Goal: Information Seeking & Learning: Learn about a topic

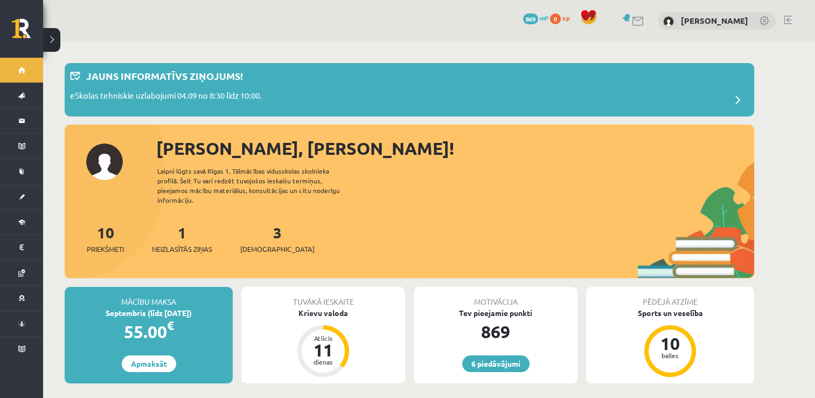
scroll to position [108, 0]
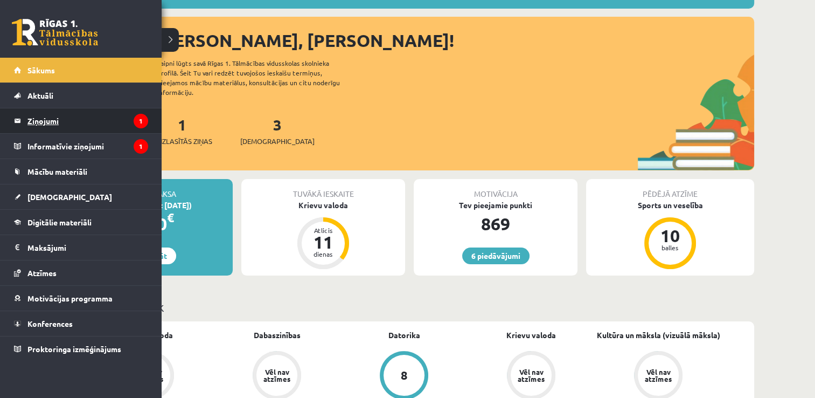
click at [66, 116] on legend "Ziņojumi 1" at bounding box center [87, 120] width 121 height 25
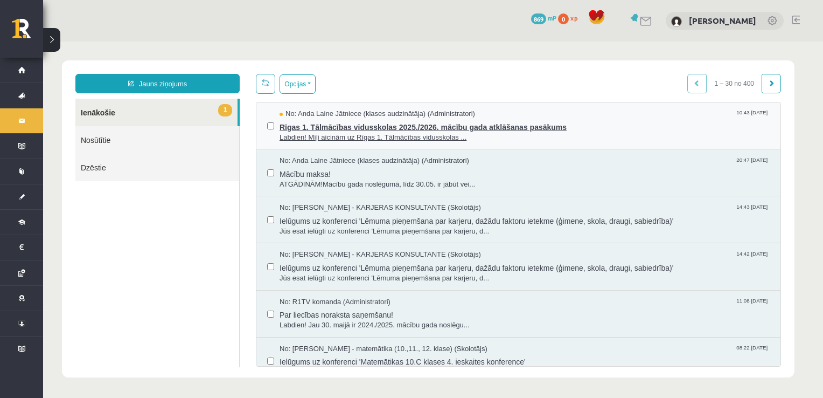
click at [370, 128] on span "Rīgas 1. Tālmācības vidusskolas 2025./2026. mācību gada atklāšanas pasākums" at bounding box center [525, 125] width 490 height 13
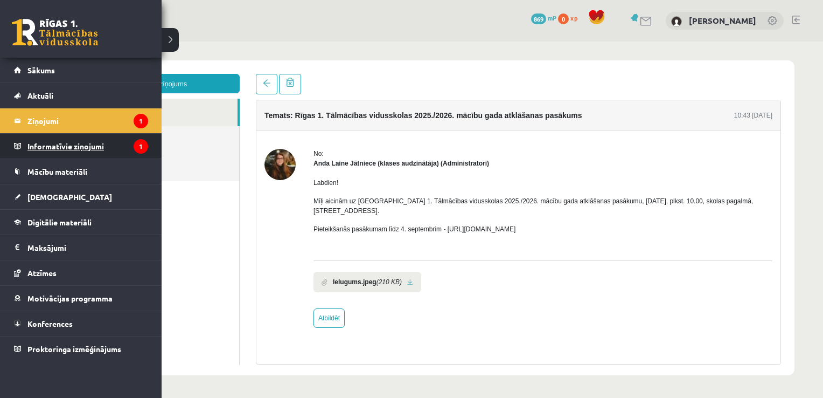
click at [83, 147] on legend "Informatīvie ziņojumi 1" at bounding box center [87, 146] width 121 height 25
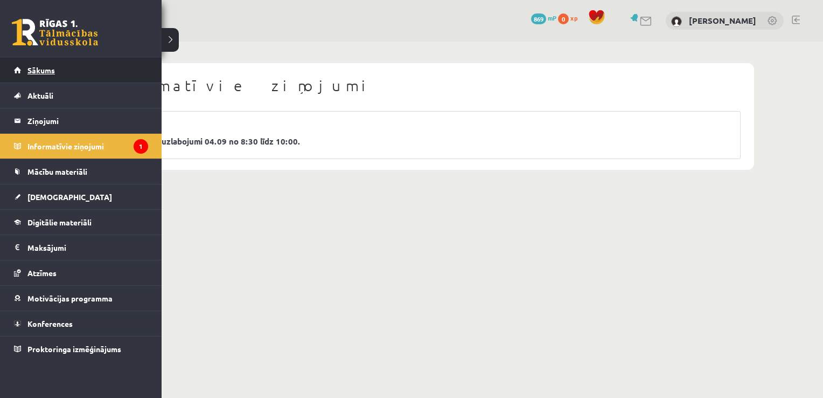
click at [44, 75] on link "Sākums" at bounding box center [81, 70] width 134 height 25
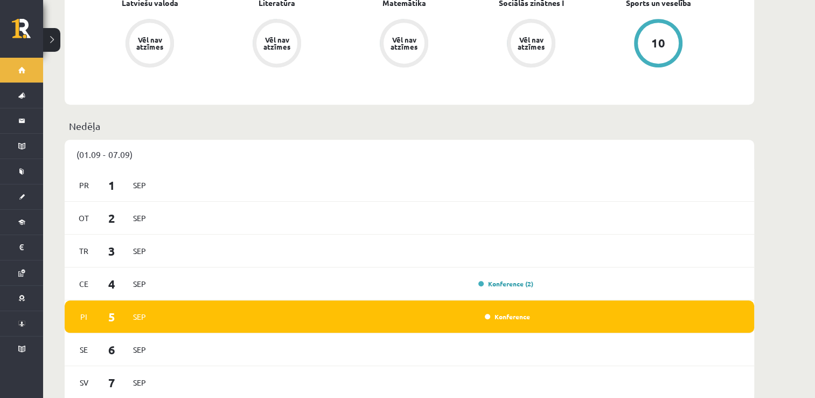
scroll to position [700, 0]
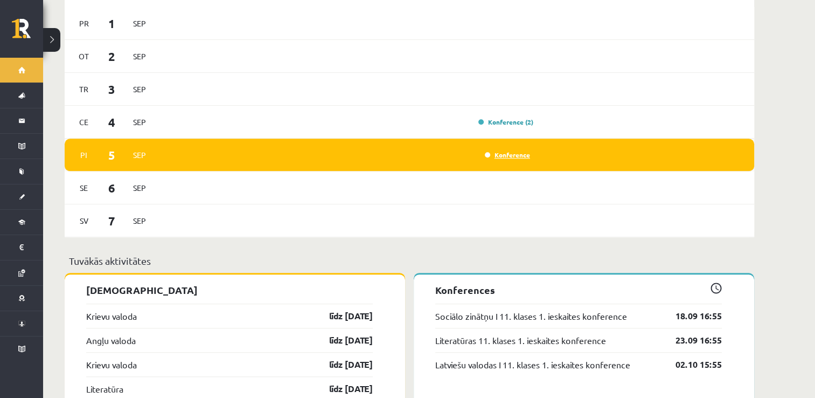
click at [519, 150] on link "Konference" at bounding box center [507, 154] width 45 height 9
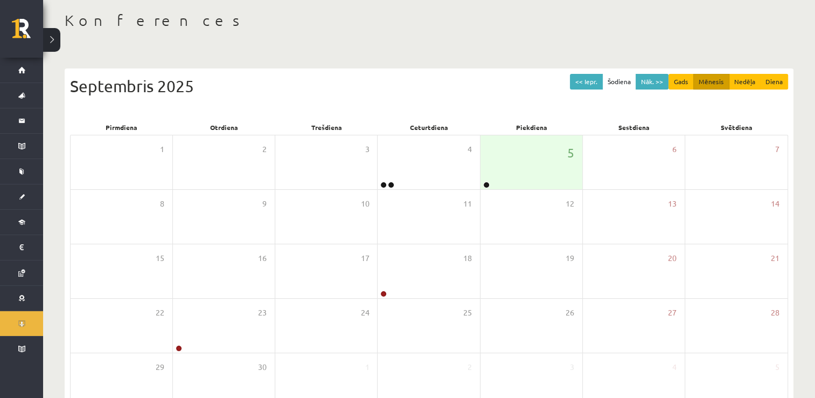
scroll to position [108, 0]
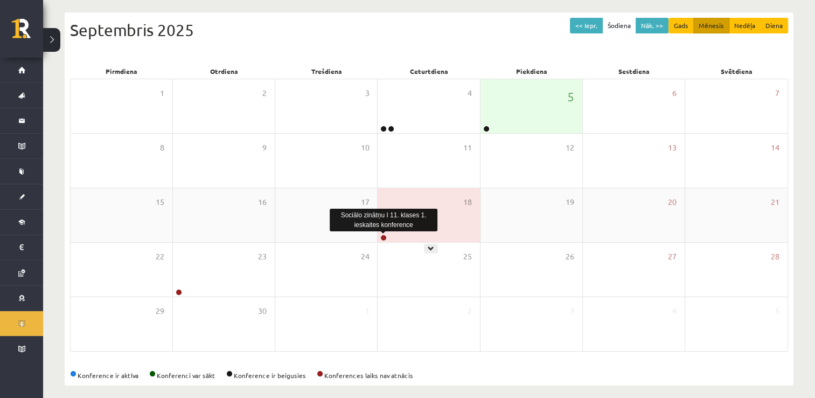
click at [385, 238] on link at bounding box center [383, 237] width 6 height 6
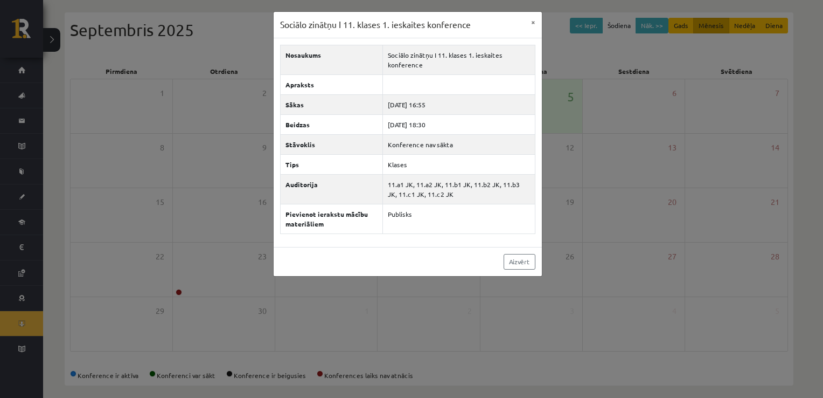
click at [465, 248] on div "Aizvērt" at bounding box center [408, 261] width 268 height 29
click at [535, 24] on button "×" at bounding box center [533, 22] width 17 height 20
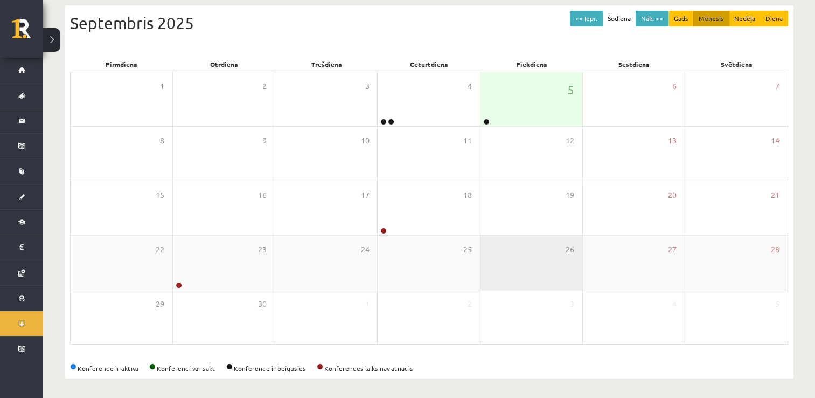
scroll to position [116, 0]
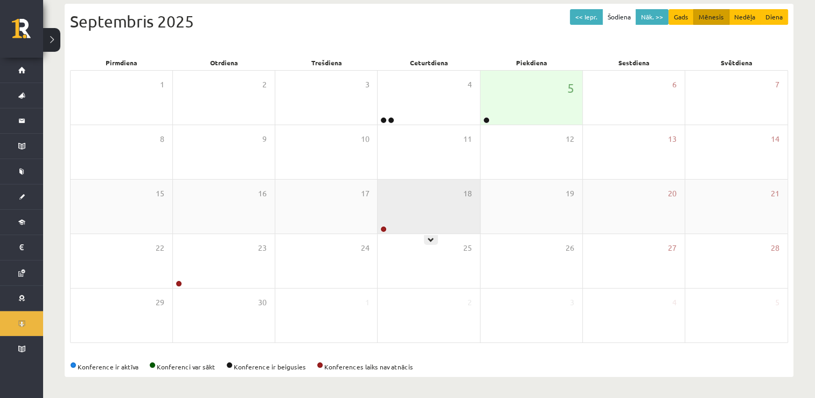
click at [435, 201] on div "18" at bounding box center [429, 206] width 102 height 54
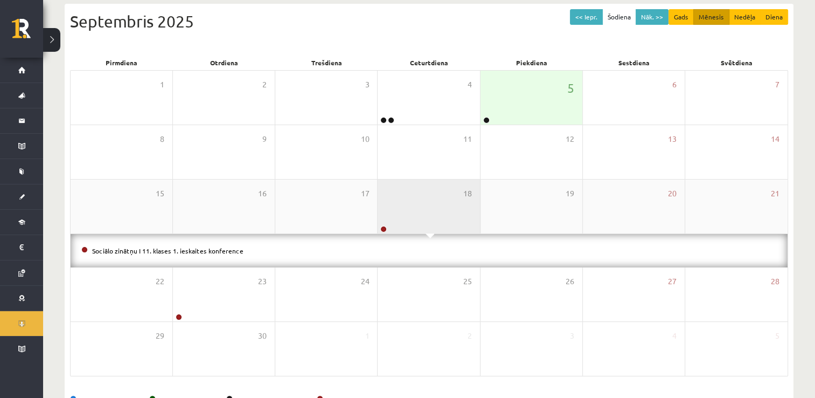
click at [386, 229] on div at bounding box center [383, 230] width 10 height 8
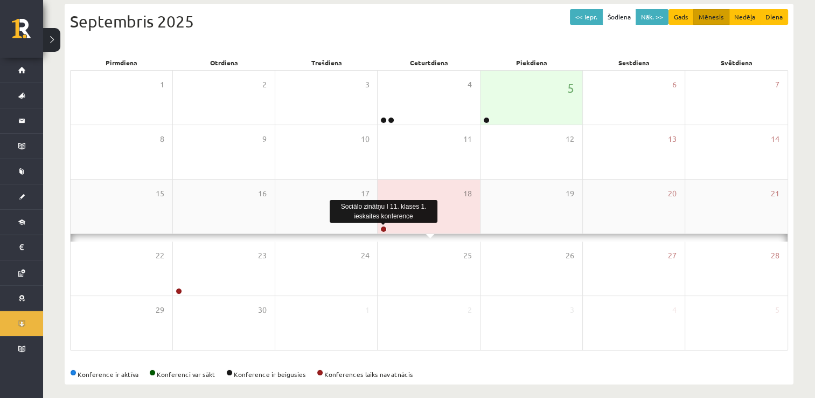
click at [384, 228] on link at bounding box center [383, 229] width 6 height 6
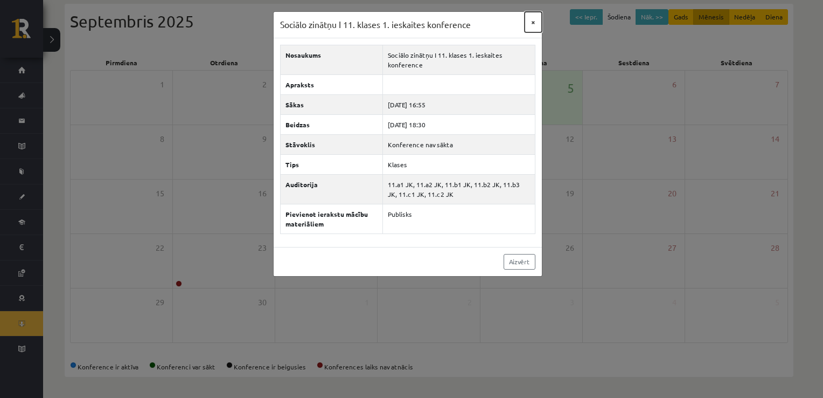
click at [533, 19] on button "×" at bounding box center [533, 22] width 17 height 20
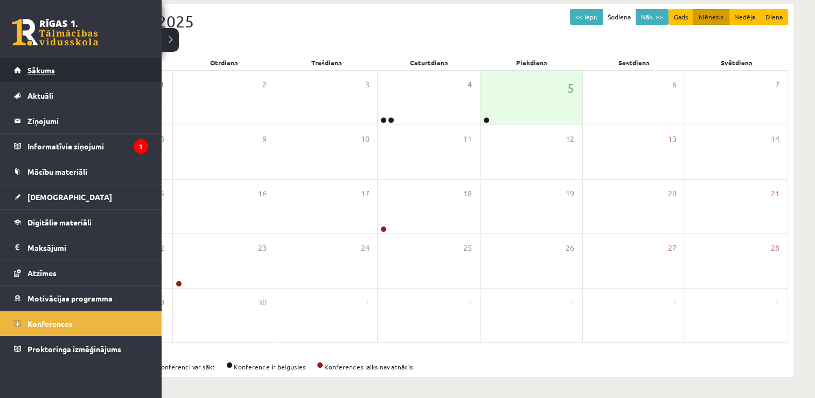
click at [54, 68] on span "Sākums" at bounding box center [40, 70] width 27 height 10
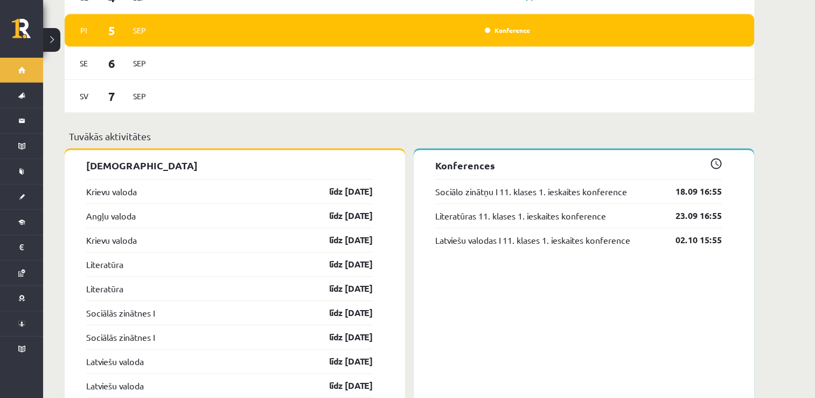
scroll to position [754, 0]
